Goal: Transaction & Acquisition: Purchase product/service

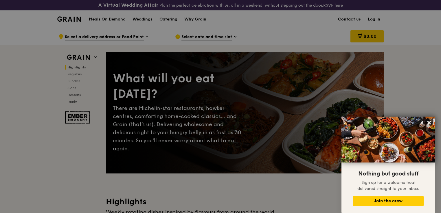
click at [201, 35] on div at bounding box center [220, 106] width 441 height 213
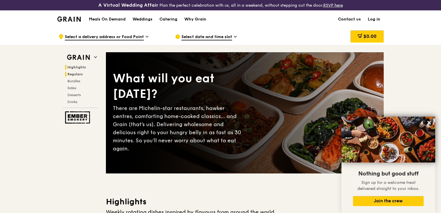
click at [79, 72] on span "Regulars" at bounding box center [74, 74] width 15 height 4
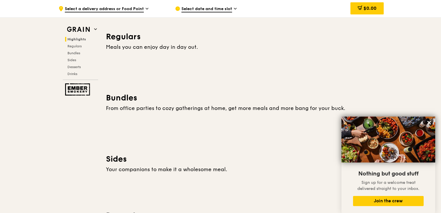
scroll to position [226, 0]
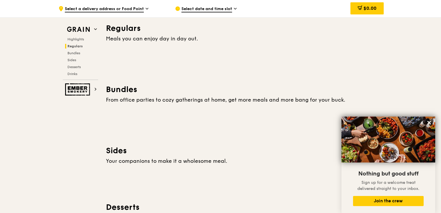
drag, startPoint x: 427, startPoint y: 123, endPoint x: 295, endPoint y: 108, distance: 132.7
click at [427, 123] on icon at bounding box center [428, 122] width 5 height 5
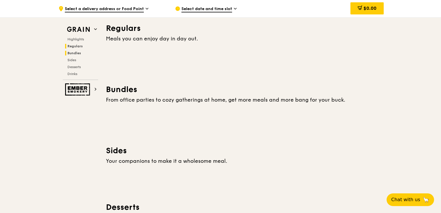
click at [78, 51] on span "Bundles" at bounding box center [74, 53] width 14 height 4
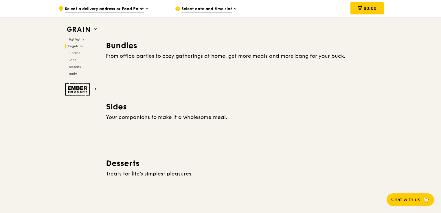
scroll to position [229, 0]
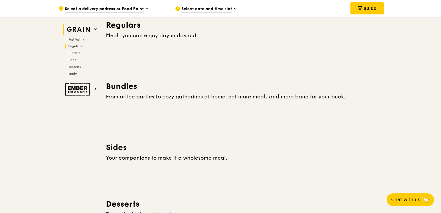
click at [95, 28] on icon at bounding box center [95, 29] width 3 height 3
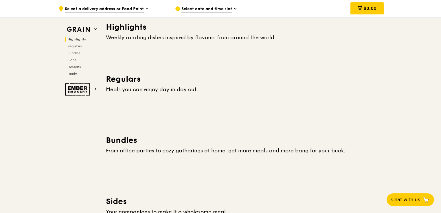
scroll to position [173, 0]
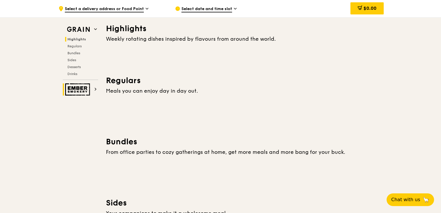
click at [94, 84] on h2 "Ember Smokery" at bounding box center [80, 90] width 35 height 12
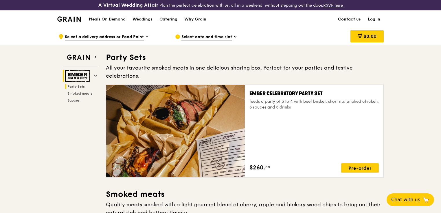
click at [96, 75] on icon at bounding box center [95, 75] width 3 height 3
click at [94, 55] on h2 "Grain" at bounding box center [80, 57] width 35 height 10
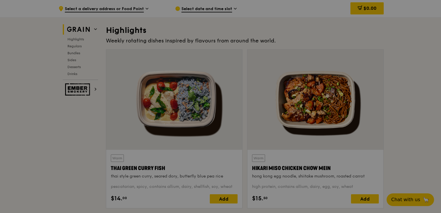
scroll to position [173, 0]
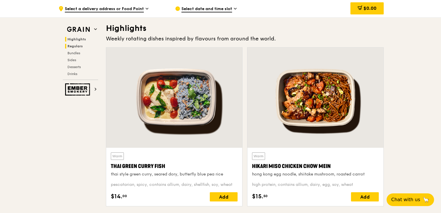
click at [78, 47] on span "Regulars" at bounding box center [74, 46] width 15 height 4
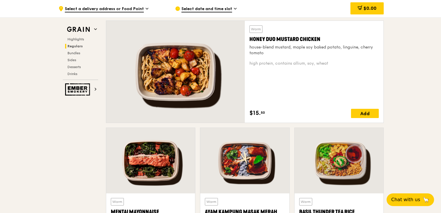
scroll to position [385, 0]
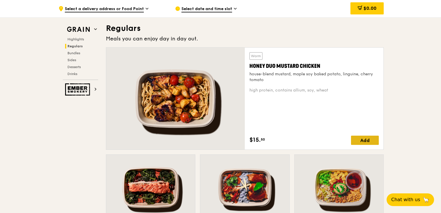
click at [363, 142] on div "Add" at bounding box center [365, 140] width 28 height 9
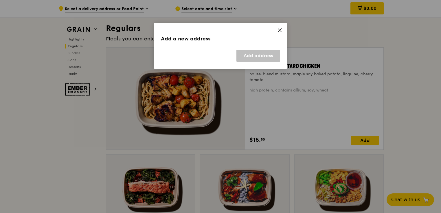
click at [277, 30] on icon at bounding box center [279, 30] width 5 height 5
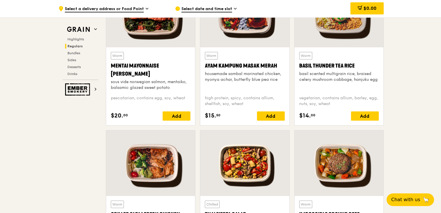
scroll to position [558, 0]
